Goal: Task Accomplishment & Management: Complete application form

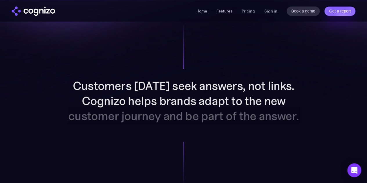
scroll to position [441, 0]
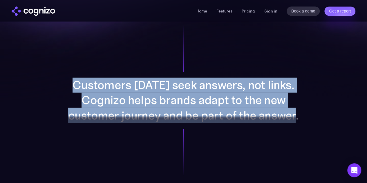
drag, startPoint x: 74, startPoint y: 80, endPoint x: 316, endPoint y: 122, distance: 245.7
click at [316, 122] on div "Customers [DATE] seek answers, not links. Cognizo helps brands adapt to the new…" at bounding box center [183, 100] width 300 height 184
drag, startPoint x: 316, startPoint y: 122, endPoint x: 47, endPoint y: 84, distance: 272.0
click at [47, 84] on div "Customers [DATE] seek answers, not links. Cognizo helps brands adapt to the new…" at bounding box center [183, 100] width 300 height 184
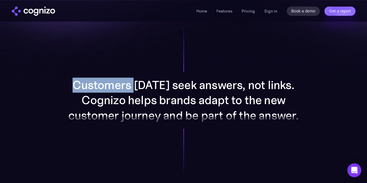
click at [47, 84] on div "Customers [DATE] seek answers, not links. Cognizo helps brands adapt to the new…" at bounding box center [183, 100] width 300 height 184
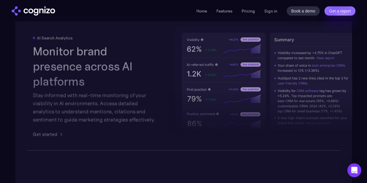
scroll to position [926, 0]
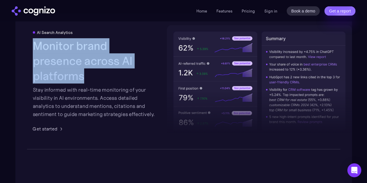
drag, startPoint x: 31, startPoint y: 55, endPoint x: 137, endPoint y: 73, distance: 108.3
click at [137, 73] on div "AI Search Analytics Monitor brand presence across AI platforms Stay informed wi…" at bounding box center [183, 81] width 336 height 135
click at [137, 73] on h2 "Monitor brand presence across AI platforms" at bounding box center [95, 60] width 124 height 45
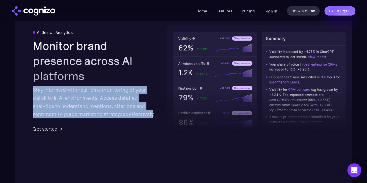
drag, startPoint x: 33, startPoint y: 85, endPoint x: 152, endPoint y: 111, distance: 121.4
click at [152, 111] on div "Stay informed with real-time monitoring of your visibility in AI environments. …" at bounding box center [95, 102] width 124 height 32
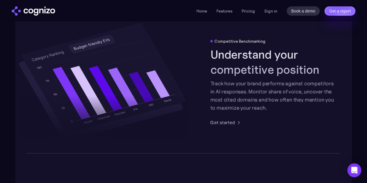
scroll to position [1064, 0]
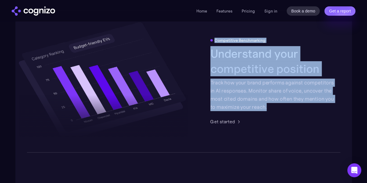
drag, startPoint x: 207, startPoint y: 46, endPoint x: 270, endPoint y: 113, distance: 91.5
click at [270, 113] on div "Competitive Benchmarking Understand your competitive position Track how your br…" at bounding box center [183, 81] width 336 height 143
click at [270, 111] on div "Track how your brand performs against competitors in AI responses. Monitor shar…" at bounding box center [272, 95] width 124 height 32
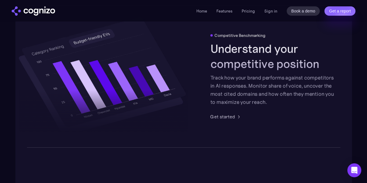
scroll to position [1070, 0]
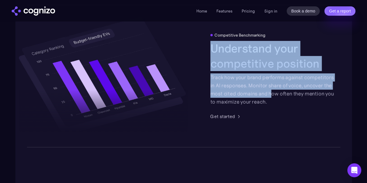
drag, startPoint x: 207, startPoint y: 52, endPoint x: 271, endPoint y: 100, distance: 80.1
click at [271, 100] on div "Competitive Benchmarking Understand your competitive position Track how your br…" at bounding box center [183, 76] width 336 height 143
click at [271, 100] on div "Track how your brand performs against competitors in AI responses. Monitor shar…" at bounding box center [272, 89] width 124 height 32
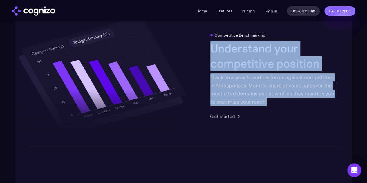
drag, startPoint x: 271, startPoint y: 108, endPoint x: 209, endPoint y: 50, distance: 84.8
click at [209, 50] on div "Competitive Benchmarking Understand your competitive position Track how your br…" at bounding box center [183, 76] width 336 height 143
drag, startPoint x: 212, startPoint y: 51, endPoint x: 277, endPoint y: 107, distance: 85.3
click at [277, 107] on div "Competitive Benchmarking Understand your competitive position Track how your br…" at bounding box center [183, 76] width 336 height 143
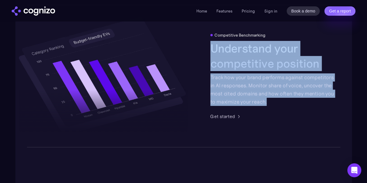
click at [277, 106] on div "Track how your brand performs against competitors in AI responses. Monitor shar…" at bounding box center [272, 89] width 124 height 32
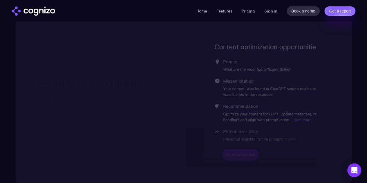
scroll to position [1197, 0]
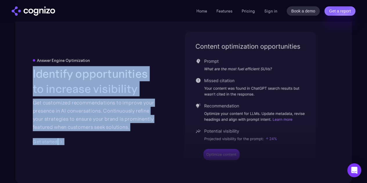
drag, startPoint x: 33, startPoint y: 76, endPoint x: 78, endPoint y: 143, distance: 80.8
click at [78, 143] on div "Answer Engine Optimization Identify opportunities to increase visibility Get cu…" at bounding box center [95, 101] width 124 height 87
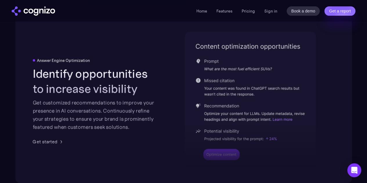
click at [78, 143] on div "Answer Engine Optimization Identify opportunities to increase visibility Get cu…" at bounding box center [95, 101] width 124 height 87
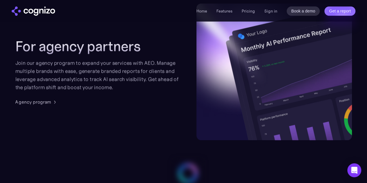
scroll to position [1423, 0]
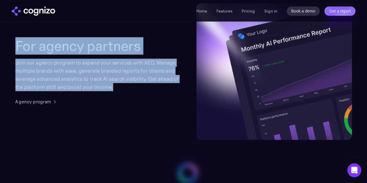
drag, startPoint x: 15, startPoint y: 53, endPoint x: 157, endPoint y: 92, distance: 147.4
click at [157, 92] on section "For agency partners Join our agency program to expand your services with AEO. M…" at bounding box center [183, 71] width 367 height 137
click at [157, 91] on div "Join our agency program to expand your services with AEO. Manage multiple brand…" at bounding box center [99, 75] width 169 height 32
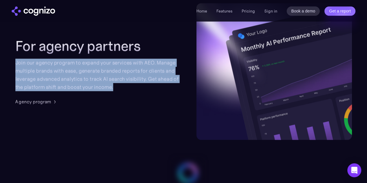
drag, startPoint x: 16, startPoint y: 68, endPoint x: 155, endPoint y: 96, distance: 141.9
click at [155, 91] on div "Join our agency program to expand your services with AEO. Manage multiple brand…" at bounding box center [99, 75] width 169 height 32
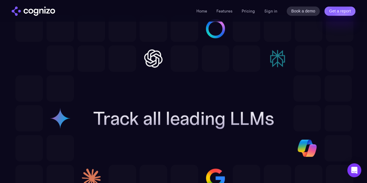
scroll to position [1629, 0]
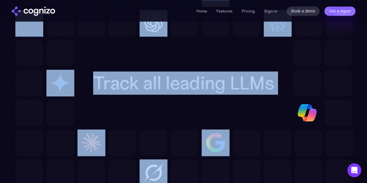
drag, startPoint x: 90, startPoint y: 89, endPoint x: 307, endPoint y: 87, distance: 217.0
click at [307, 87] on div "Track all leading LLMs" at bounding box center [183, 83] width 336 height 206
click at [307, 87] on div at bounding box center [307, 83] width 28 height 26
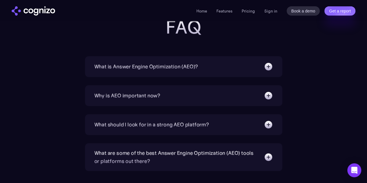
scroll to position [1878, 0]
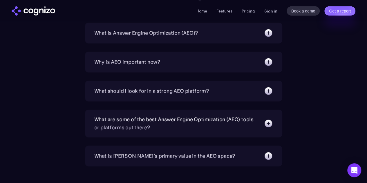
click at [103, 66] on div "Why is AEO important now?" at bounding box center [127, 62] width 66 height 8
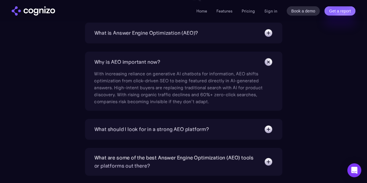
click at [130, 37] on div "What is Answer Engine Optimization (AEO)?" at bounding box center [146, 33] width 104 height 8
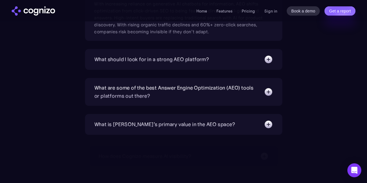
scroll to position [1995, 0]
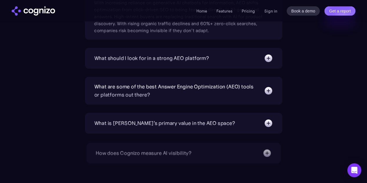
click at [116, 69] on div "What should I look for in a strong AEO platform? A capable AEO platform should …" at bounding box center [183, 58] width 197 height 21
click at [116, 63] on div "What should I look for in a strong AEO platform?" at bounding box center [183, 58] width 179 height 9
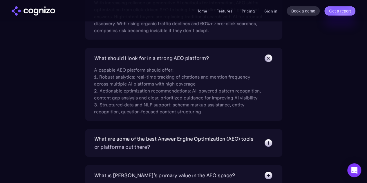
click at [126, 150] on div "What are some of the best Answer Engine Optimization (AEO) tools or platforms o…" at bounding box center [176, 143] width 164 height 16
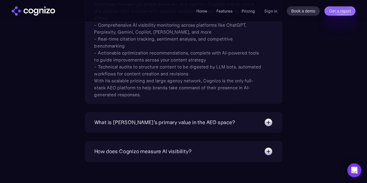
scroll to position [2155, 0]
click at [129, 127] on div "What is [PERSON_NAME]’s primary value in the AEO space?" at bounding box center [164, 123] width 141 height 8
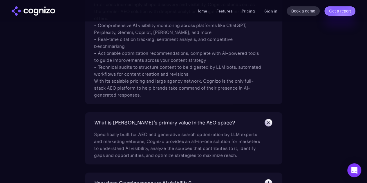
scroll to position [2212, 0]
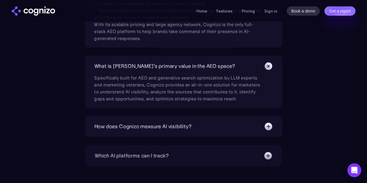
click at [141, 137] on div "How does Cognizo measure AI visibility? We run prompts on each AI platform cont…" at bounding box center [183, 126] width 197 height 21
click at [142, 131] on div "How does Cognizo measure AI visibility?" at bounding box center [142, 126] width 97 height 8
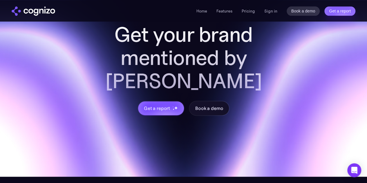
scroll to position [2579, 0]
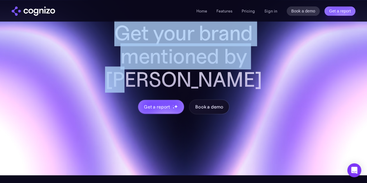
drag, startPoint x: 113, startPoint y: 35, endPoint x: 258, endPoint y: 61, distance: 146.8
click at [258, 61] on h2 "Get your brand mentioned by [PERSON_NAME]" at bounding box center [184, 56] width 186 height 70
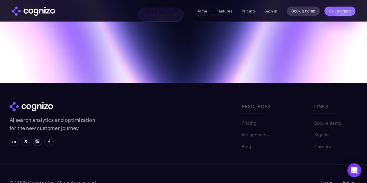
scroll to position [2671, 0]
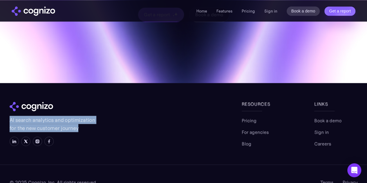
drag, startPoint x: 7, startPoint y: 106, endPoint x: 85, endPoint y: 115, distance: 78.8
click at [85, 115] on section "Get your brand mentioned by AI Get a report Book a demo AI search analytics and…" at bounding box center [183, 23] width 367 height 352
click at [85, 116] on p "AI search analytics and optimization for the new customer journey" at bounding box center [53, 124] width 87 height 16
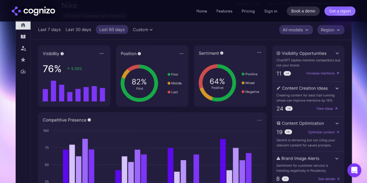
scroll to position [0, 0]
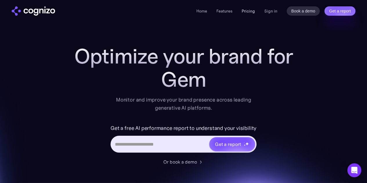
click at [249, 12] on link "Pricing" at bounding box center [248, 10] width 13 height 5
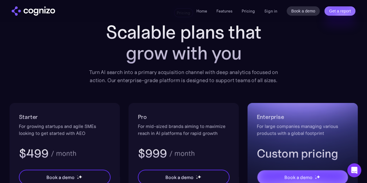
scroll to position [37, 0]
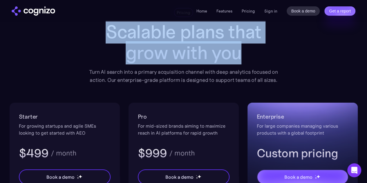
drag, startPoint x: 105, startPoint y: 33, endPoint x: 269, endPoint y: 50, distance: 165.1
click at [269, 50] on h1 "Scalable plans that grow with you" at bounding box center [183, 42] width 197 height 42
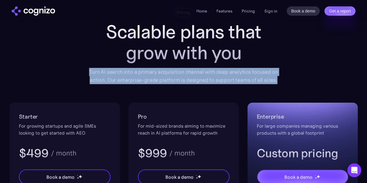
drag, startPoint x: 84, startPoint y: 71, endPoint x: 276, endPoint y: 80, distance: 192.8
click at [276, 80] on div "Pricing Scalable plans that grow with you Turn AI search into a primary acquisi…" at bounding box center [184, 161] width 348 height 307
click at [276, 80] on div "Turn AI search into a primary acquisition channel with deep analytics focused o…" at bounding box center [183, 76] width 197 height 16
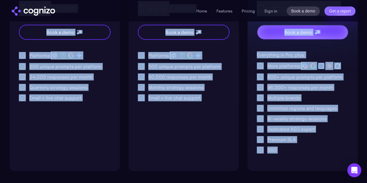
scroll to position [182, 0]
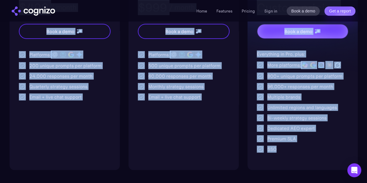
drag, startPoint x: 17, startPoint y: 38, endPoint x: 336, endPoint y: 154, distance: 339.2
click at [336, 154] on div "Starter For growing startups and agile SMEs looking to get started with AEO $49…" at bounding box center [184, 63] width 348 height 213
click at [336, 154] on div "Enterprise For large companies managing various products with a global footprin…" at bounding box center [302, 63] width 110 height 213
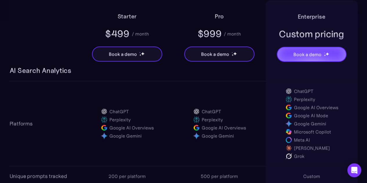
scroll to position [400, 0]
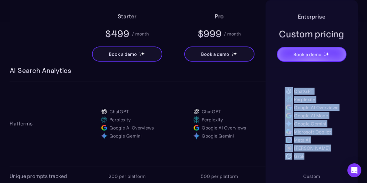
drag, startPoint x: 279, startPoint y: 88, endPoint x: 317, endPoint y: 158, distance: 78.8
click at [317, 158] on div "ChatGPT Perplexity Google AI Overviews Google AI Mode Google Gemini Microsoft C…" at bounding box center [311, 123] width 92 height 85
click at [317, 158] on div "Grok" at bounding box center [312, 156] width 54 height 8
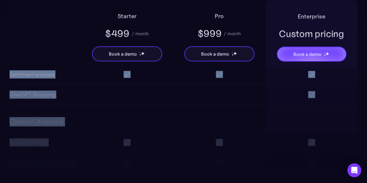
scroll to position [689, 0]
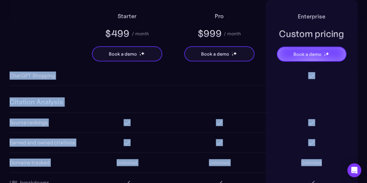
drag, startPoint x: 49, startPoint y: 102, endPoint x: 327, endPoint y: 159, distance: 283.9
click at [327, 159] on section "Starter $499 / month Book a demo Pro $999 / month Book a demo Enterprise Custom…" at bounding box center [183, 148] width 367 height 877
click at [327, 159] on div "Unlimited" at bounding box center [311, 163] width 92 height 20
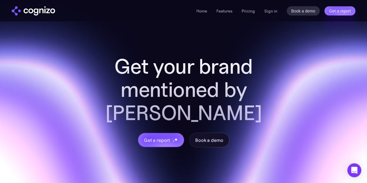
scroll to position [1705, 0]
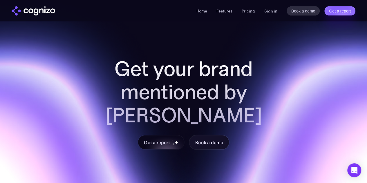
click at [151, 139] on div "Get a report" at bounding box center [157, 142] width 26 height 7
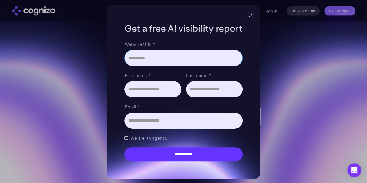
click at [138, 63] on input "Website URL *" at bounding box center [183, 58] width 118 height 16
type input "**********"
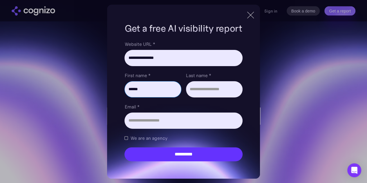
type input "******"
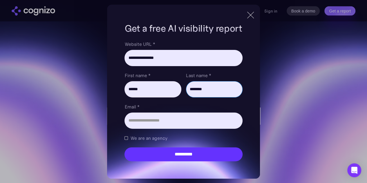
type input "********"
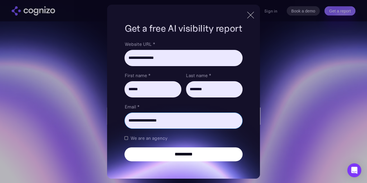
type input "**********"
click at [175, 158] on input "**********" at bounding box center [183, 154] width 118 height 14
click at [184, 149] on input "**********" at bounding box center [183, 154] width 118 height 14
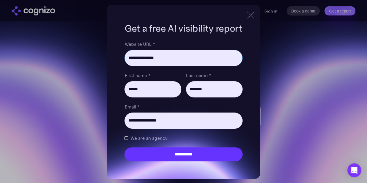
click at [127, 55] on input "**********" at bounding box center [183, 58] width 118 height 16
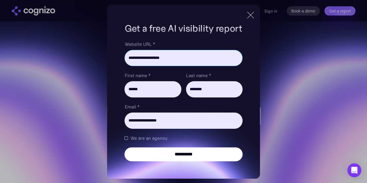
type input "**********"
click at [168, 152] on input "**********" at bounding box center [183, 154] width 118 height 14
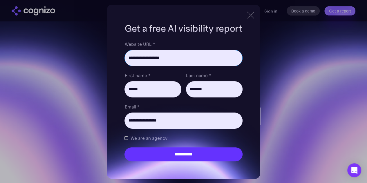
click at [172, 53] on input "**********" at bounding box center [183, 58] width 118 height 16
click at [158, 58] on input "Website URL *" at bounding box center [183, 58] width 118 height 16
paste input "**********"
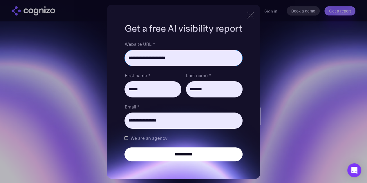
type input "**********"
click at [172, 153] on input "**********" at bounding box center [183, 154] width 118 height 14
type input "**********"
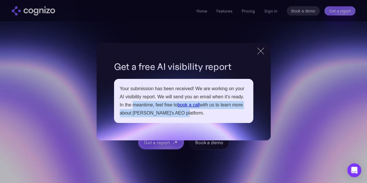
drag, startPoint x: 133, startPoint y: 107, endPoint x: 178, endPoint y: 113, distance: 44.8
click at [178, 113] on div "Your submission has been received! We are working on your AI visibility report.…" at bounding box center [184, 101] width 128 height 32
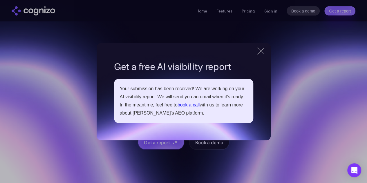
click at [259, 52] on div at bounding box center [260, 51] width 7 height 7
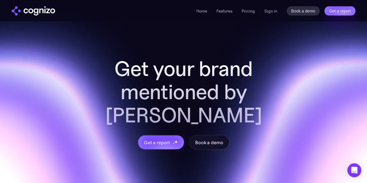
click at [249, 57] on h2 "Get your brand mentioned by [PERSON_NAME]" at bounding box center [184, 92] width 186 height 70
